Goal: Task Accomplishment & Management: Manage account settings

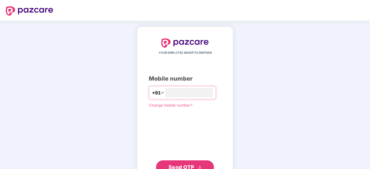
scroll to position [22, 0]
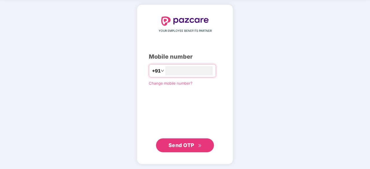
type input "**********"
click at [186, 147] on span "Send OTP" at bounding box center [182, 145] width 26 height 6
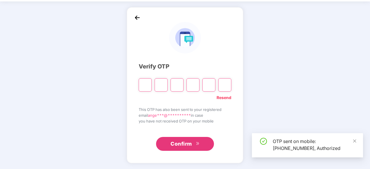
scroll to position [19, 0]
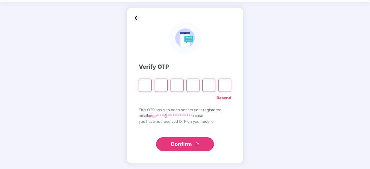
click at [147, 84] on input "Please enter verification code. Digit 1" at bounding box center [145, 85] width 13 height 13
paste input "*"
type input "*"
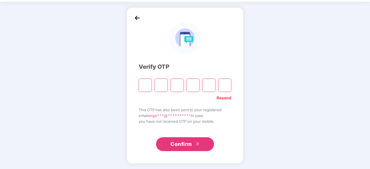
type input "*"
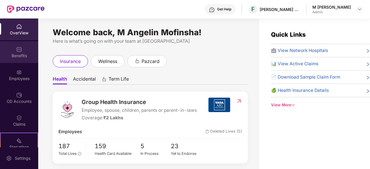
click at [12, 48] on div "Benefits" at bounding box center [19, 52] width 38 height 22
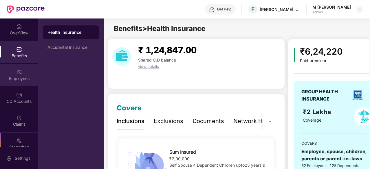
click at [17, 66] on div "Employees" at bounding box center [19, 75] width 38 height 22
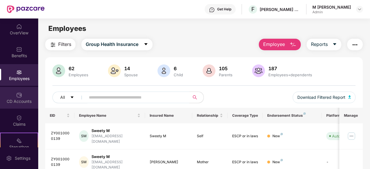
click at [22, 96] on div "CD Accounts" at bounding box center [19, 98] width 38 height 22
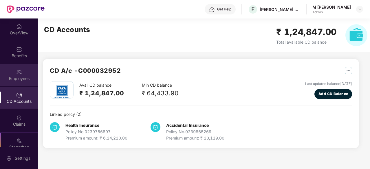
click at [25, 77] on div "Employees" at bounding box center [19, 79] width 38 height 6
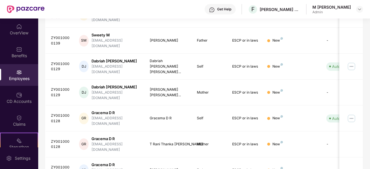
scroll to position [185, 0]
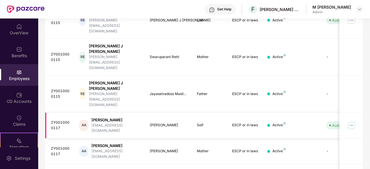
click at [351, 121] on img at bounding box center [351, 125] width 9 height 9
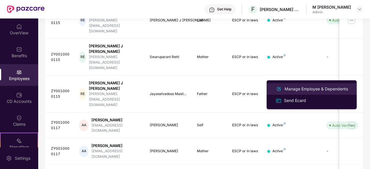
click at [306, 89] on div "Manage Employee & Dependents" at bounding box center [317, 89] width 66 height 6
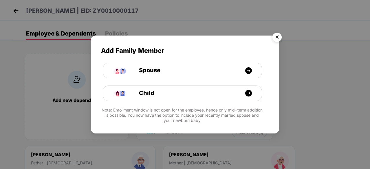
click at [275, 40] on img "Close" at bounding box center [277, 38] width 16 height 16
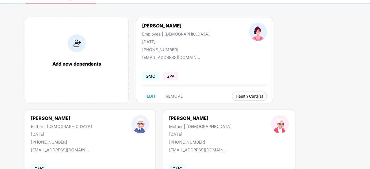
scroll to position [36, 0]
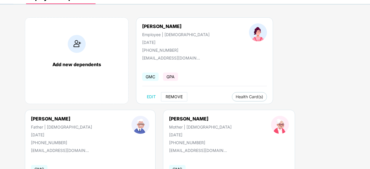
click at [174, 96] on span "REMOVE" at bounding box center [174, 97] width 17 height 5
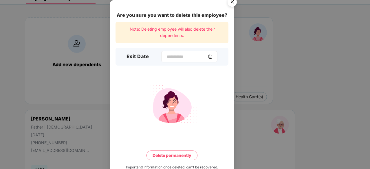
click at [211, 59] on div at bounding box center [189, 57] width 56 height 12
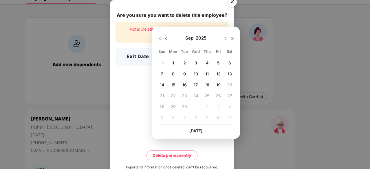
click at [169, 40] on div "Sep 2025" at bounding box center [196, 38] width 78 height 12
click at [167, 39] on img at bounding box center [166, 38] width 5 height 5
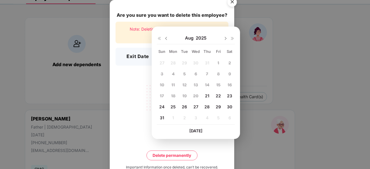
click at [162, 117] on span "31" at bounding box center [162, 118] width 4 height 5
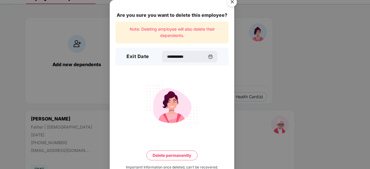
type input "**********"
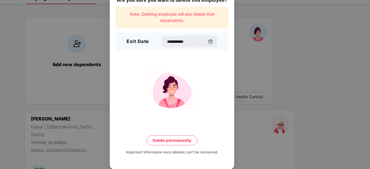
click at [175, 142] on button "Delete permanently" at bounding box center [172, 141] width 51 height 10
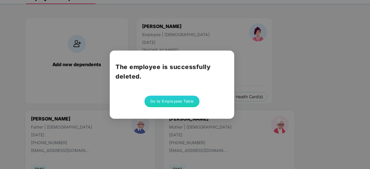
click at [178, 102] on button "Go to Employees Table" at bounding box center [172, 102] width 55 height 12
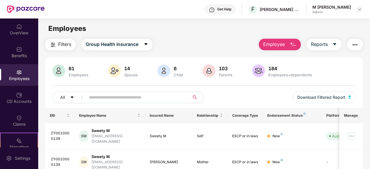
click at [107, 96] on input "text" at bounding box center [135, 97] width 93 height 9
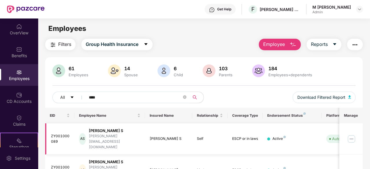
type input "****"
click at [352, 135] on img at bounding box center [351, 139] width 9 height 9
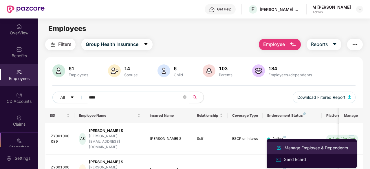
click at [321, 149] on div "Manage Employee & Dependents" at bounding box center [317, 148] width 66 height 6
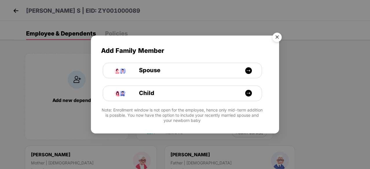
click at [278, 37] on img "Close" at bounding box center [277, 38] width 16 height 16
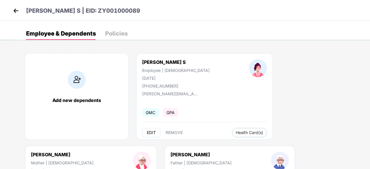
click at [155, 132] on span "EDIT" at bounding box center [151, 133] width 9 height 5
select select "******"
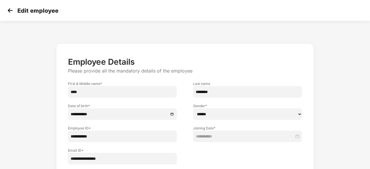
click at [12, 13] on img at bounding box center [10, 10] width 9 height 9
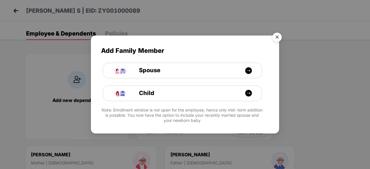
click at [275, 38] on img "Close" at bounding box center [277, 38] width 16 height 16
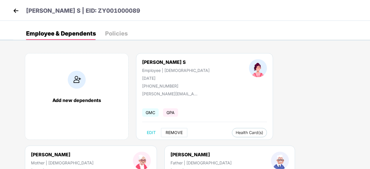
click at [171, 134] on span "REMOVE" at bounding box center [174, 133] width 17 height 5
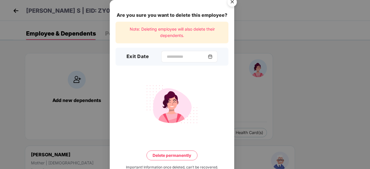
click at [213, 57] on img at bounding box center [210, 56] width 5 height 5
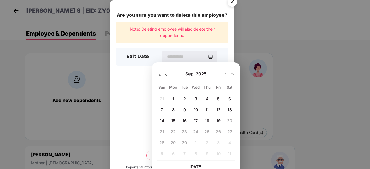
click at [164, 74] on img at bounding box center [166, 74] width 5 height 5
click at [162, 153] on span "31" at bounding box center [162, 153] width 4 height 5
type input "**********"
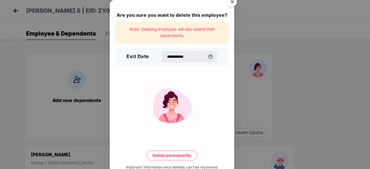
click at [175, 154] on button "Delete permanently" at bounding box center [172, 156] width 51 height 10
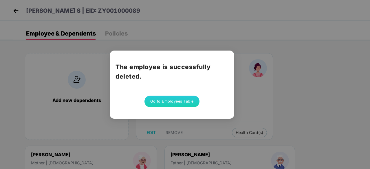
click at [171, 99] on button "Go to Employees Table" at bounding box center [172, 102] width 55 height 12
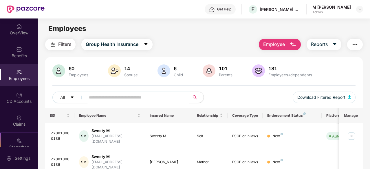
click at [157, 99] on input "text" at bounding box center [135, 97] width 93 height 9
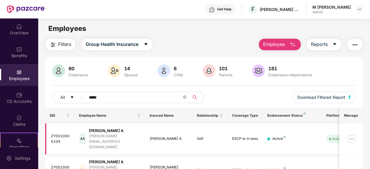
type input "*****"
click at [352, 135] on img at bounding box center [351, 139] width 9 height 9
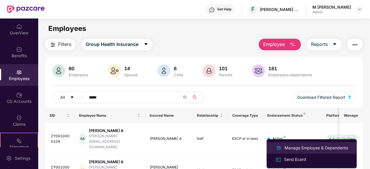
click at [314, 145] on div "Manage Employee & Dependents" at bounding box center [317, 148] width 66 height 6
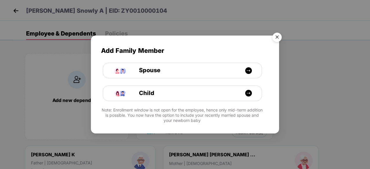
click at [277, 38] on img "Close" at bounding box center [277, 38] width 16 height 16
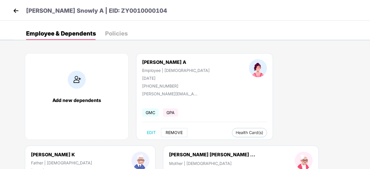
click at [174, 134] on span "REMOVE" at bounding box center [174, 133] width 17 height 5
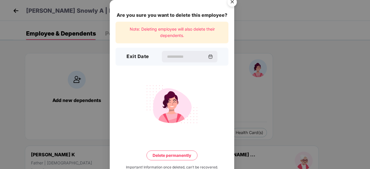
scroll to position [15, 0]
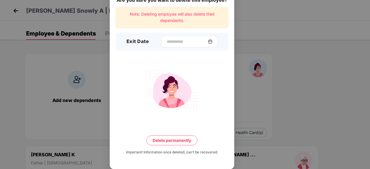
click at [213, 42] on img at bounding box center [210, 41] width 5 height 5
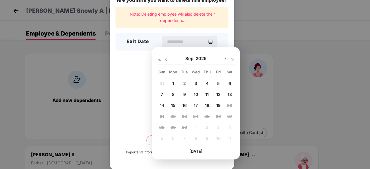
click at [217, 83] on span "5" at bounding box center [218, 83] width 3 height 5
type input "**********"
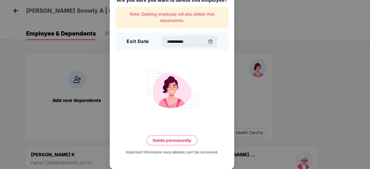
click at [176, 140] on button "Delete permanently" at bounding box center [172, 141] width 51 height 10
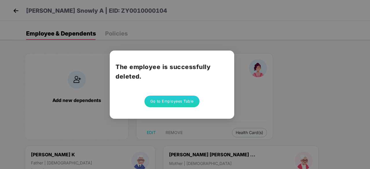
scroll to position [0, 0]
click at [177, 105] on button "Go to Employees Table" at bounding box center [172, 102] width 55 height 12
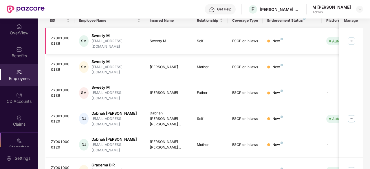
scroll to position [185, 0]
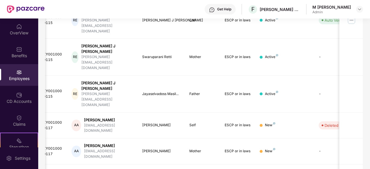
scroll to position [0, 58]
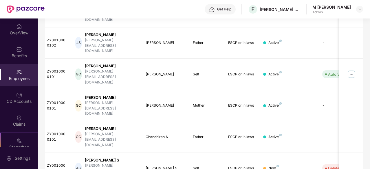
scroll to position [0, 0]
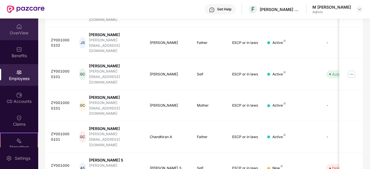
click at [21, 33] on div "OverView" at bounding box center [19, 33] width 38 height 6
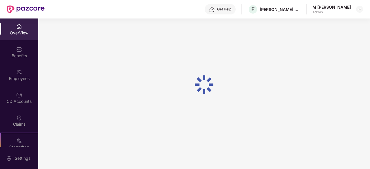
scroll to position [19, 0]
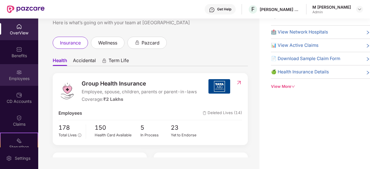
click at [22, 81] on div "Employees" at bounding box center [19, 79] width 38 height 6
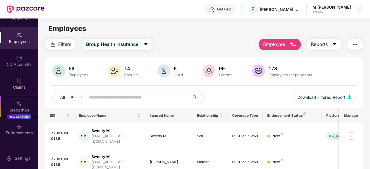
scroll to position [43, 0]
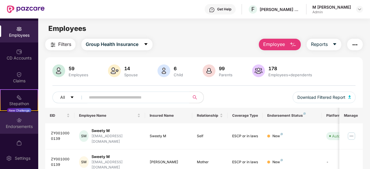
click at [13, 123] on div "Endorsements" at bounding box center [19, 123] width 38 height 22
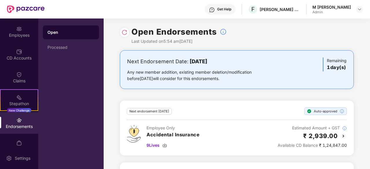
click at [125, 31] on img at bounding box center [125, 33] width 6 height 6
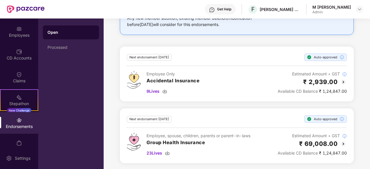
click at [247, 62] on div "Next endorsement in 1 day(s) Auto-approved Employee Only Accidental Insurance 9…" at bounding box center [237, 74] width 220 height 41
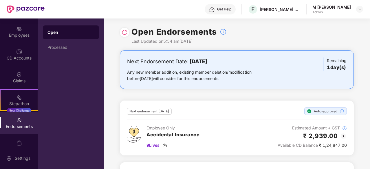
scroll to position [0, 0]
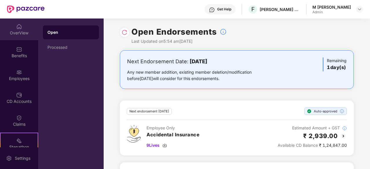
click at [16, 27] on img at bounding box center [19, 27] width 6 height 6
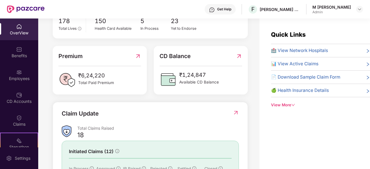
scroll to position [187, 0]
